Goal: Transaction & Acquisition: Purchase product/service

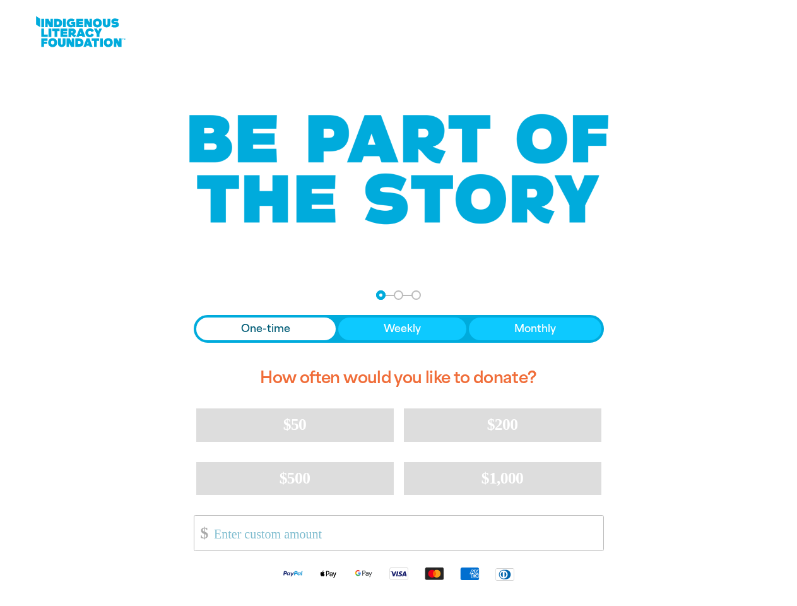
click at [398, 303] on div "arrow_back Back Step 1 Step 2 Step 3 One-time Weekly Monthly How often would yo…" at bounding box center [399, 441] width 442 height 332
click at [211, 295] on div "arrow_back Back Step 1 Step 2 Step 3" at bounding box center [399, 294] width 410 height 9
click at [381, 295] on div "Navigate to step 1 of 3 to enter your donation amount" at bounding box center [380, 294] width 3 height 3
click at [266, 329] on span "One-time" at bounding box center [265, 328] width 49 height 15
click at [401, 329] on span "Weekly" at bounding box center [402, 328] width 37 height 15
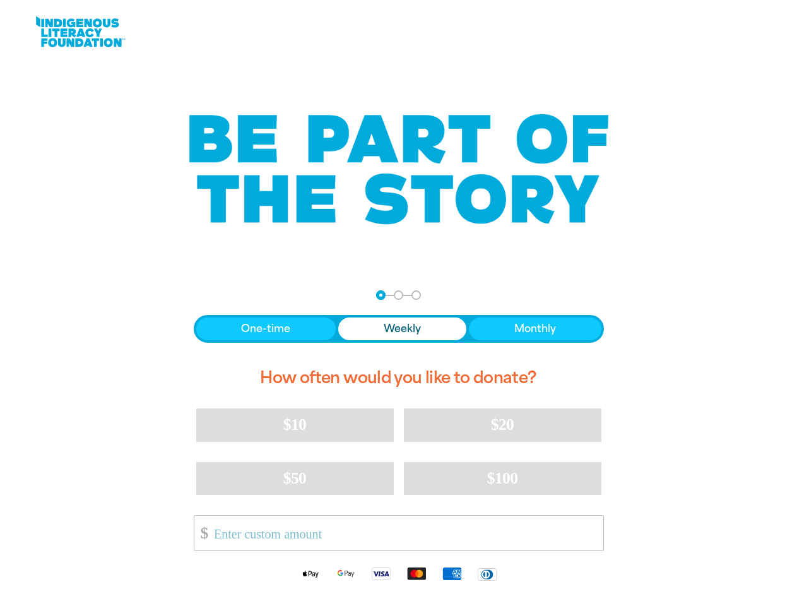
click at [535, 329] on span "Monthly" at bounding box center [535, 328] width 42 height 15
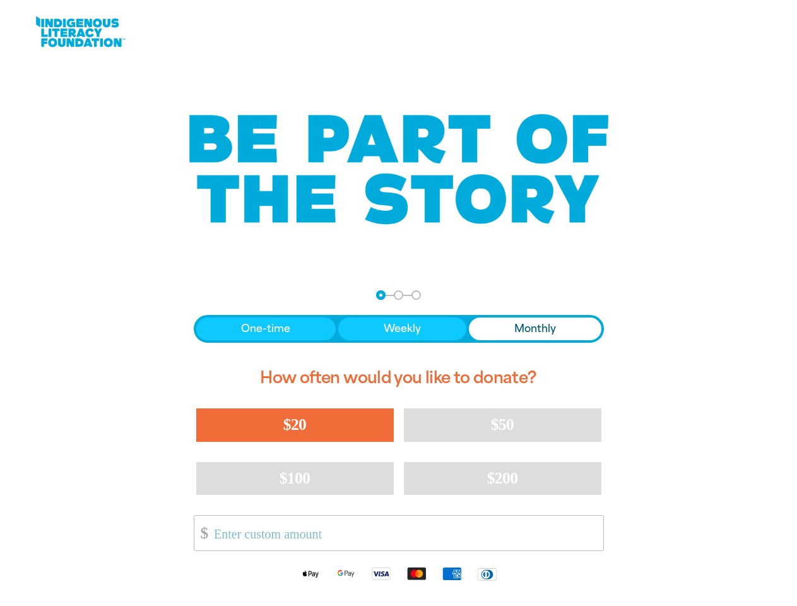
click at [295, 425] on span "$20" at bounding box center [294, 424] width 23 height 18
